Goal: Feedback & Contribution: Submit feedback/report problem

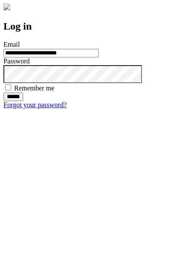
type input "**********"
click at [23, 101] on input "******" at bounding box center [13, 97] width 20 height 9
